Goal: Transaction & Acquisition: Purchase product/service

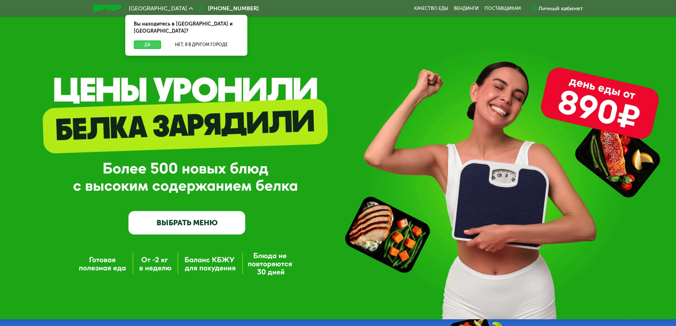
click at [149, 40] on button "Да" at bounding box center [147, 44] width 27 height 9
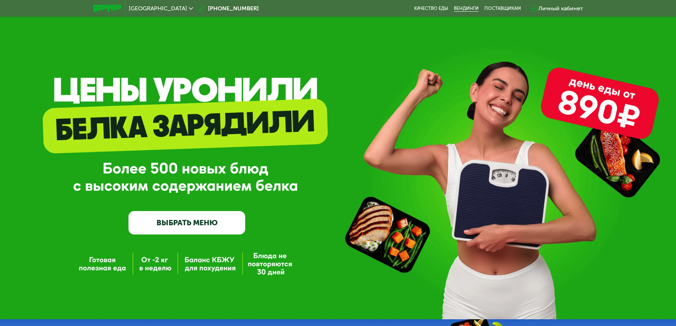
click at [465, 7] on link "Вендинги" at bounding box center [466, 9] width 25 height 6
click at [198, 223] on link "ВЫБРАТЬ МЕНЮ" at bounding box center [186, 222] width 117 height 23
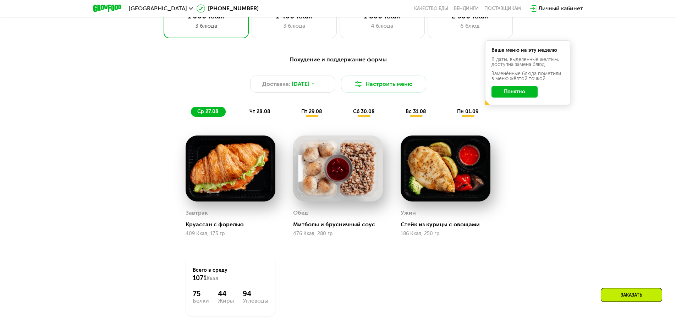
scroll to position [383, 0]
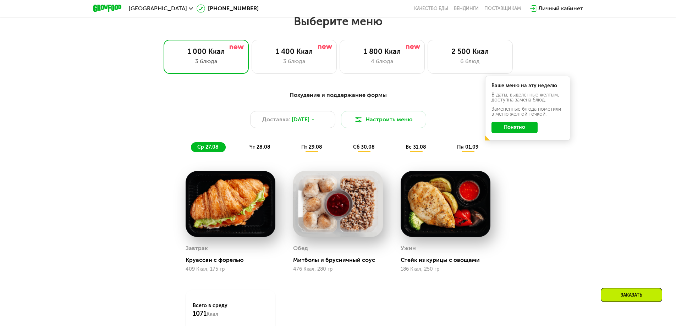
click at [510, 133] on button "Понятно" at bounding box center [515, 127] width 46 height 11
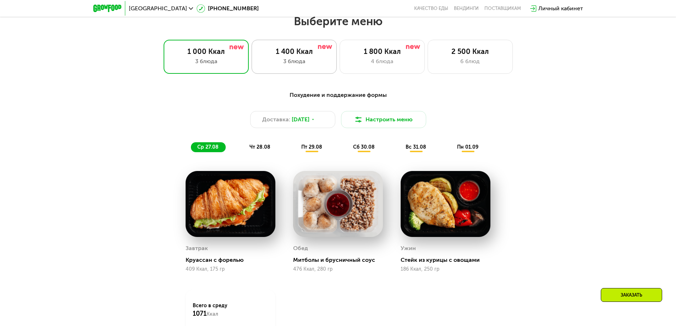
click at [340, 46] on div "1 400 Ккал 3 блюда" at bounding box center [382, 57] width 85 height 34
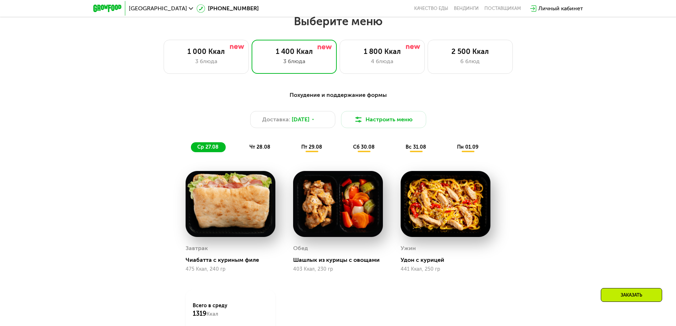
scroll to position [312, 0]
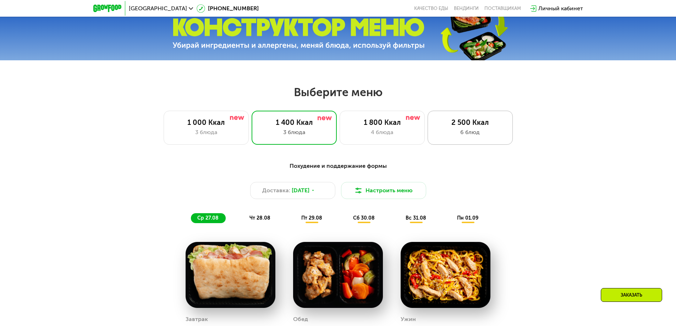
click at [458, 126] on div "2 500 Ккал" at bounding box center [470, 122] width 70 height 9
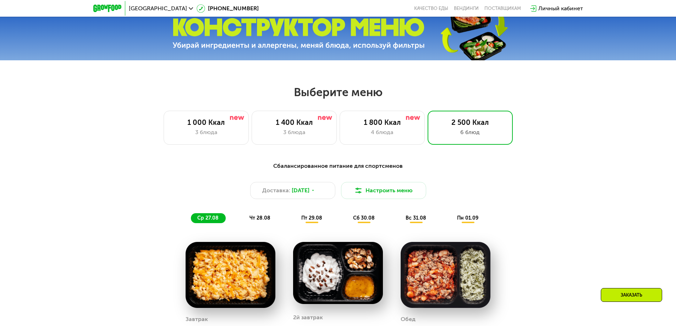
scroll to position [241, 0]
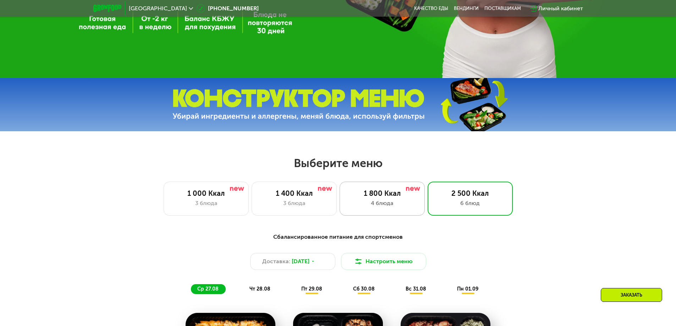
click at [386, 198] on div "1 800 Ккал" at bounding box center [382, 193] width 70 height 9
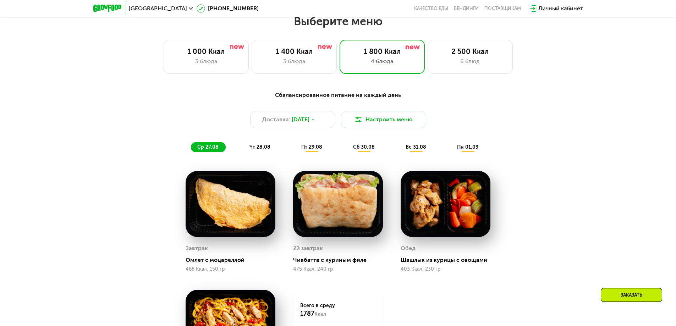
scroll to position [454, 0]
